Goal: Task Accomplishment & Management: Use online tool/utility

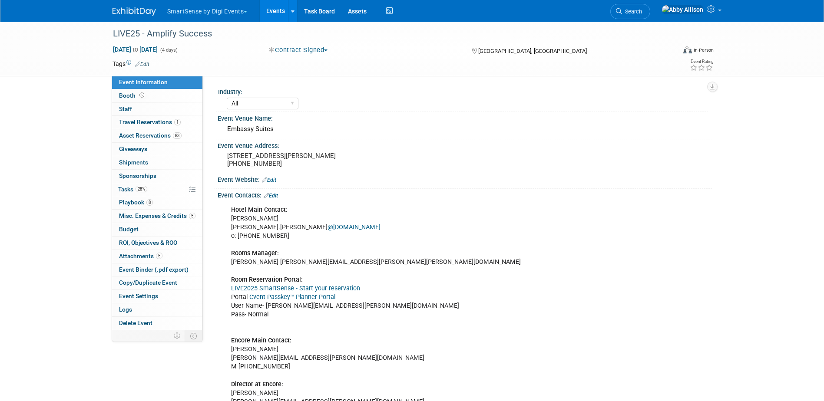
select select "All"
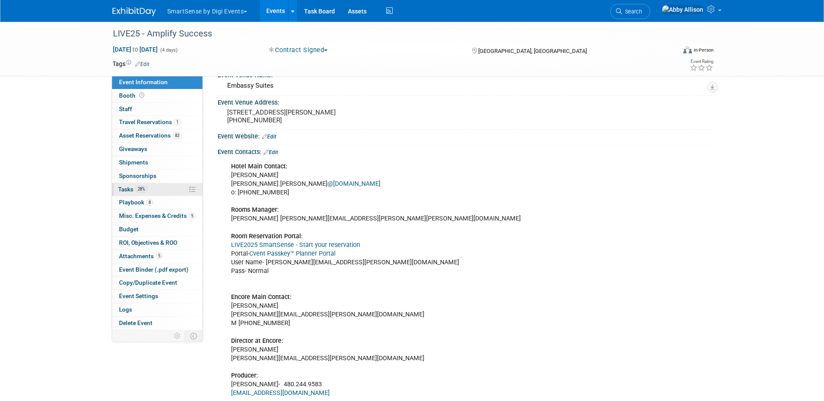
click at [126, 189] on span "Tasks 28%" at bounding box center [132, 189] width 29 height 7
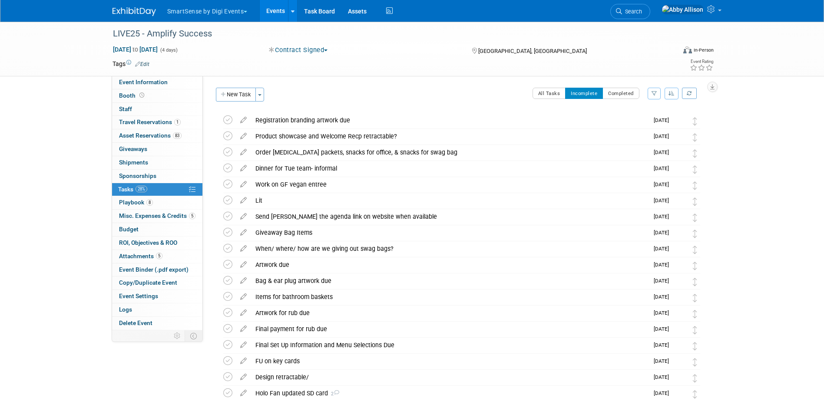
click at [671, 94] on icon "button" at bounding box center [671, 93] width 6 height 5
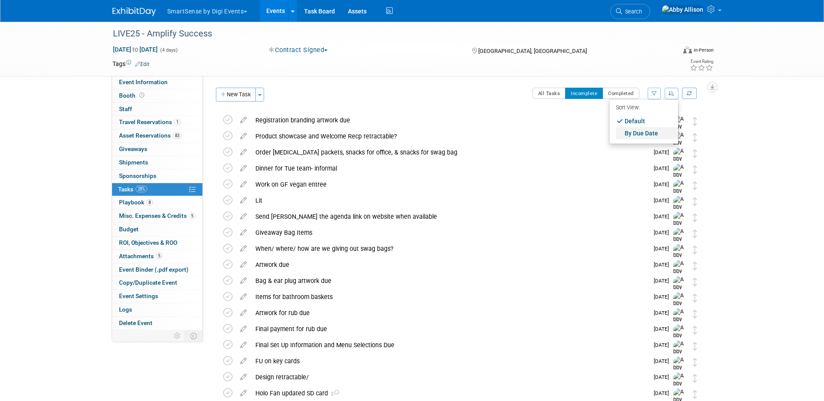
click at [645, 135] on link "By Due Date" at bounding box center [647, 133] width 62 height 12
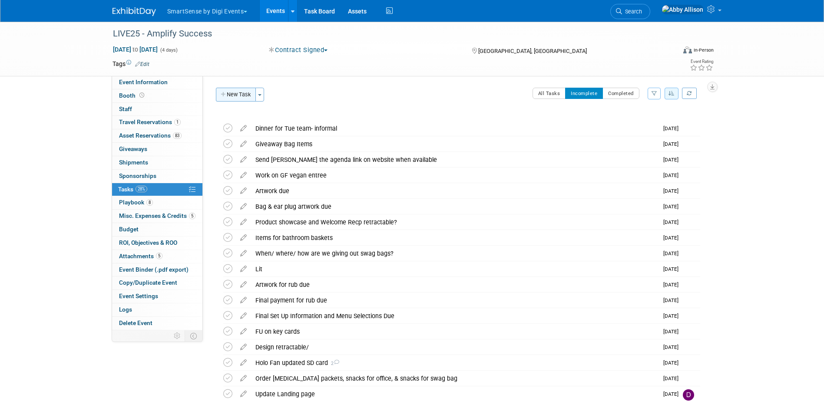
click at [234, 95] on button "New Task" at bounding box center [236, 95] width 40 height 14
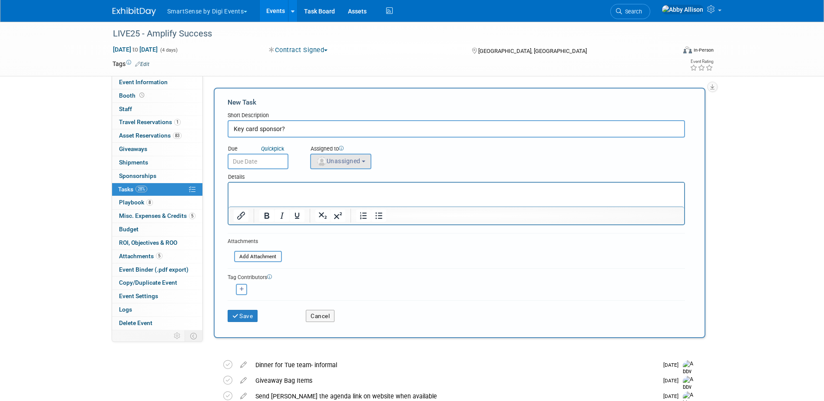
type input "Key card sponsor?"
click at [334, 161] on span "Unassigned" at bounding box center [338, 161] width 44 height 7
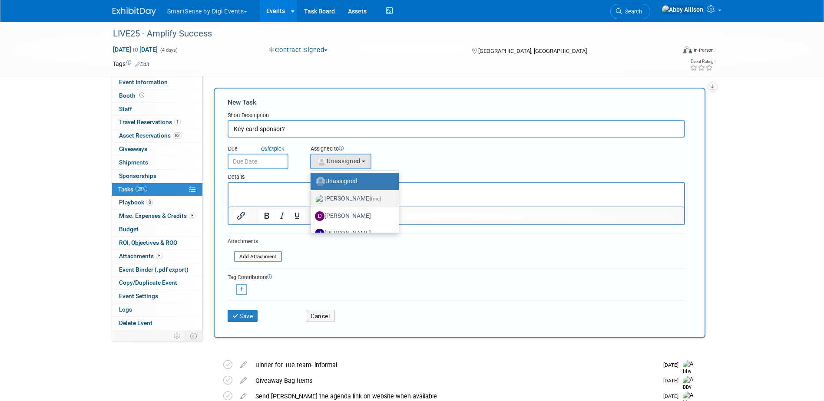
click at [332, 197] on label "[PERSON_NAME] (me)" at bounding box center [352, 199] width 75 height 14
click at [312, 197] on input "[PERSON_NAME] (me)" at bounding box center [309, 198] width 6 height 6
select select "1af21d80-b227-4fda-b725-1543146411fb"
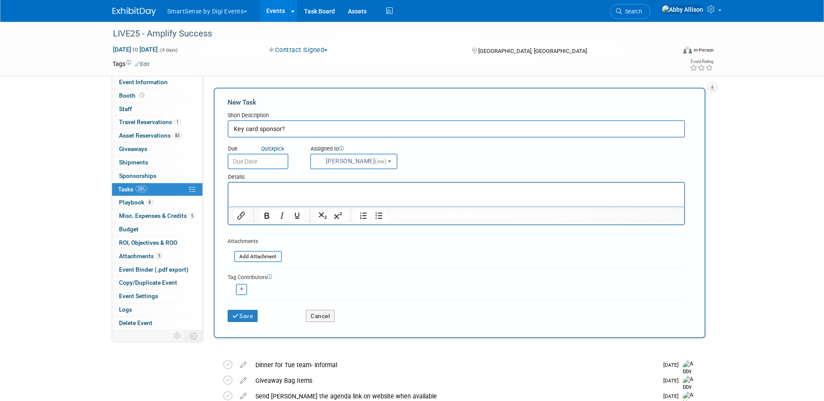
click at [261, 162] on input "text" at bounding box center [258, 162] width 61 height 16
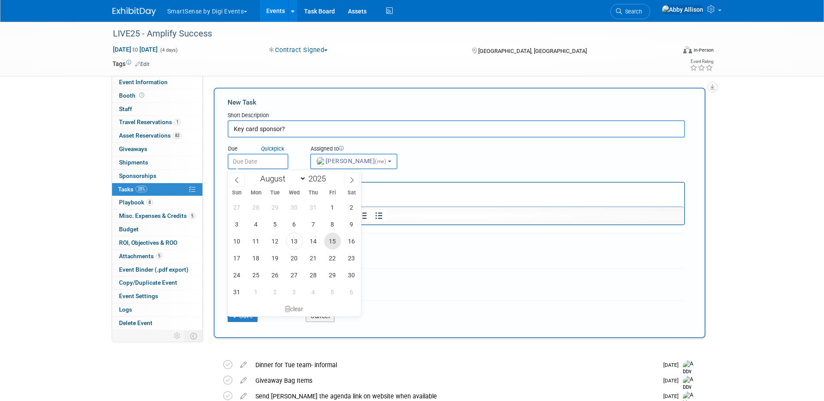
click at [335, 242] on span "15" at bounding box center [332, 241] width 17 height 17
type input "[DATE]"
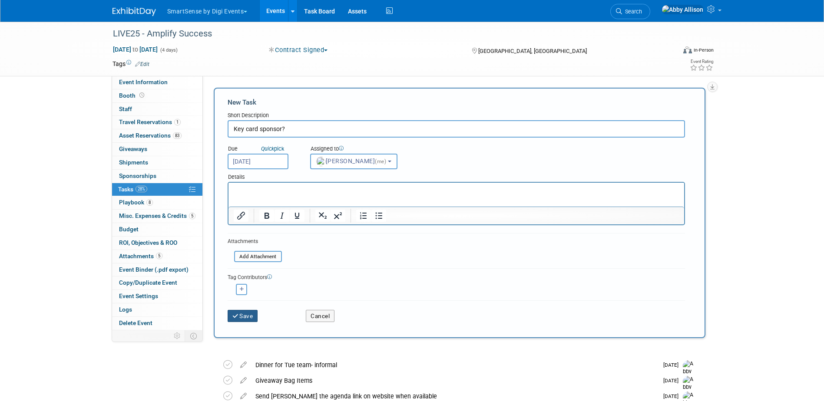
click at [245, 316] on button "Save" at bounding box center [243, 316] width 30 height 12
